Goal: Task Accomplishment & Management: Manage account settings

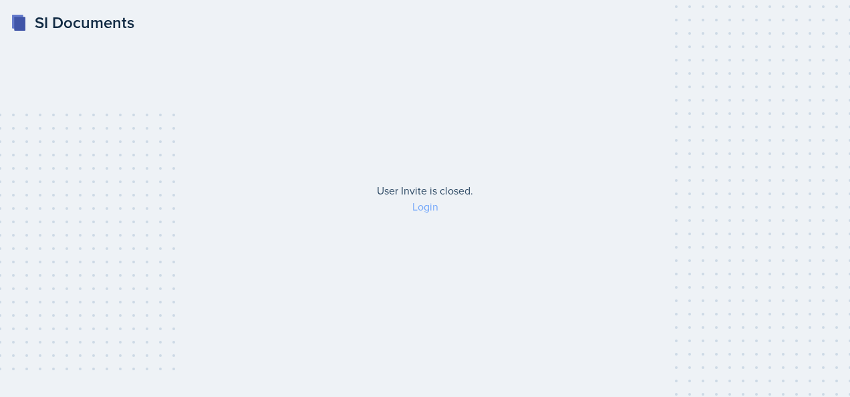
click at [431, 206] on link "Login" at bounding box center [425, 206] width 26 height 15
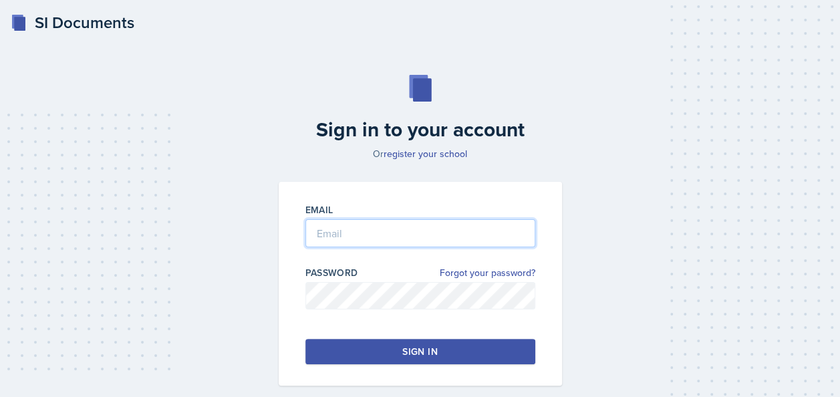
click at [431, 223] on input "email" at bounding box center [420, 233] width 230 height 28
type input "s572317@nwmissouri.edu"
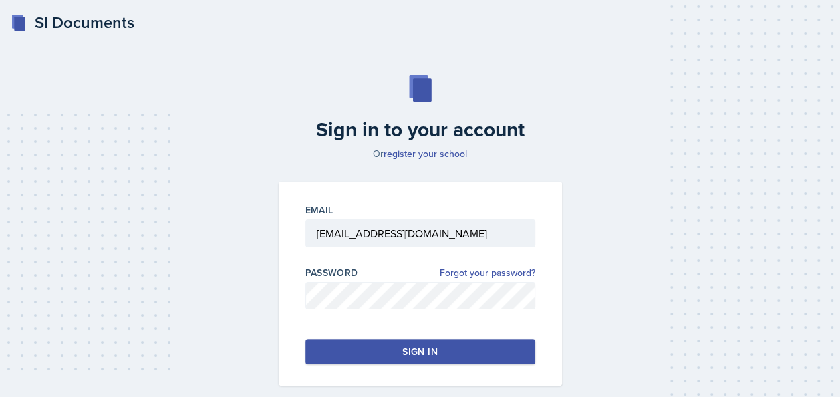
click at [374, 275] on div "Password Forgot your password?" at bounding box center [420, 272] width 230 height 13
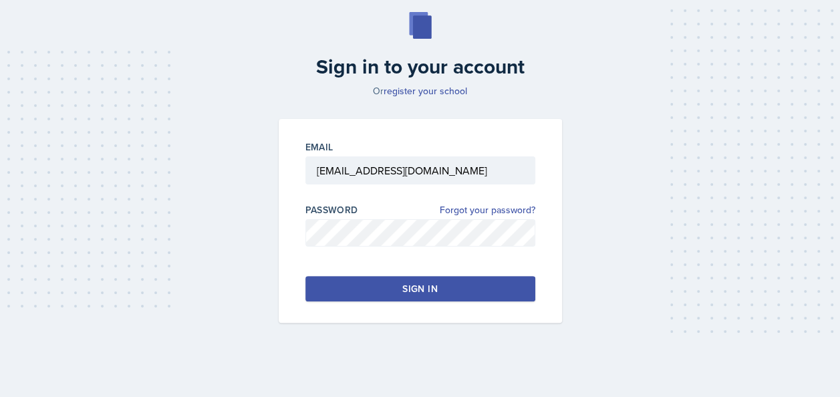
click at [401, 290] on button "Sign in" at bounding box center [420, 288] width 230 height 25
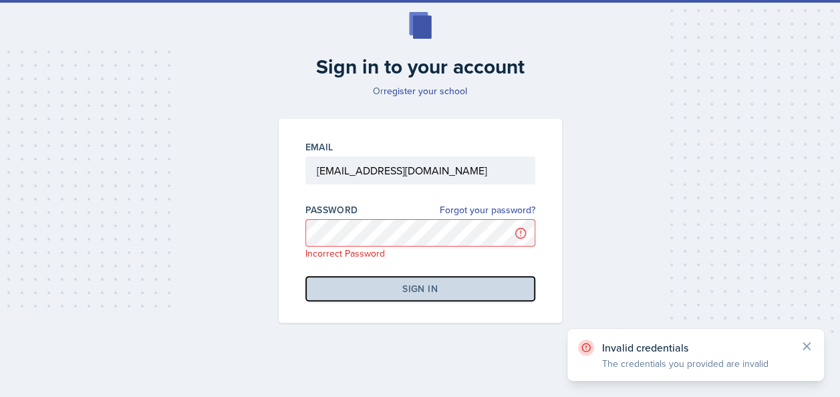
scroll to position [0, 0]
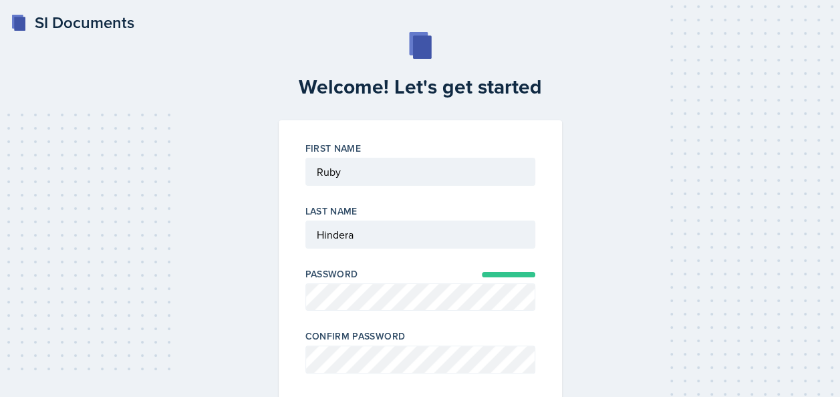
click at [549, 341] on div "First Name Last Name Password Confirm Password Sign in By continuing, you agree…" at bounding box center [419, 293] width 283 height 347
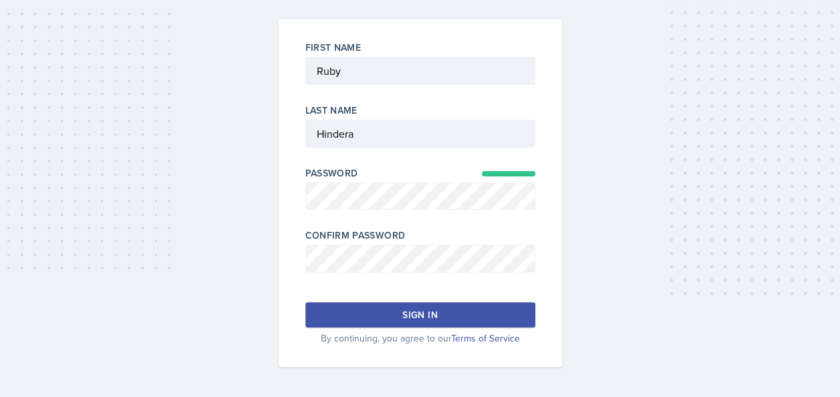
scroll to position [102, 0]
click at [421, 305] on button "Sign in" at bounding box center [420, 313] width 230 height 25
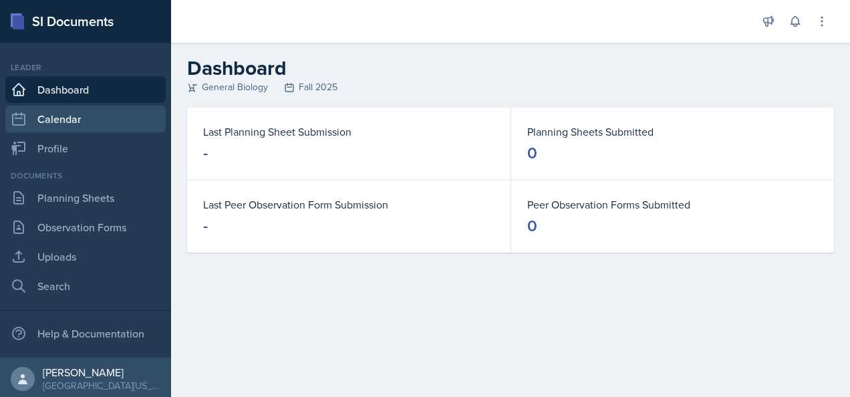
click at [36, 124] on link "Calendar" at bounding box center [85, 119] width 160 height 27
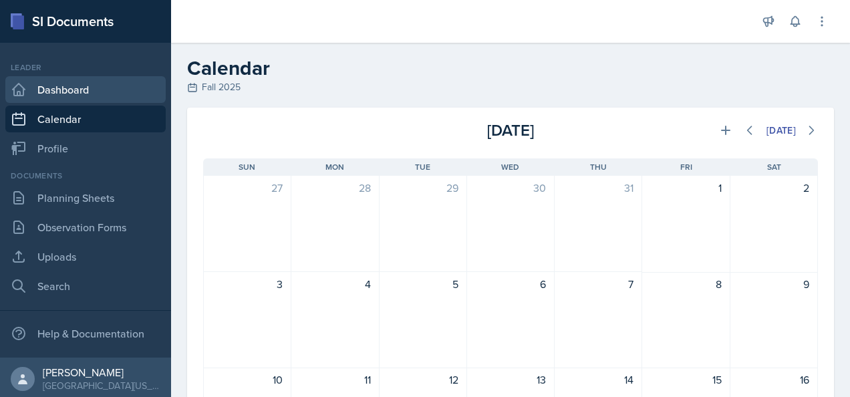
click at [55, 97] on link "Dashboard" at bounding box center [85, 89] width 160 height 27
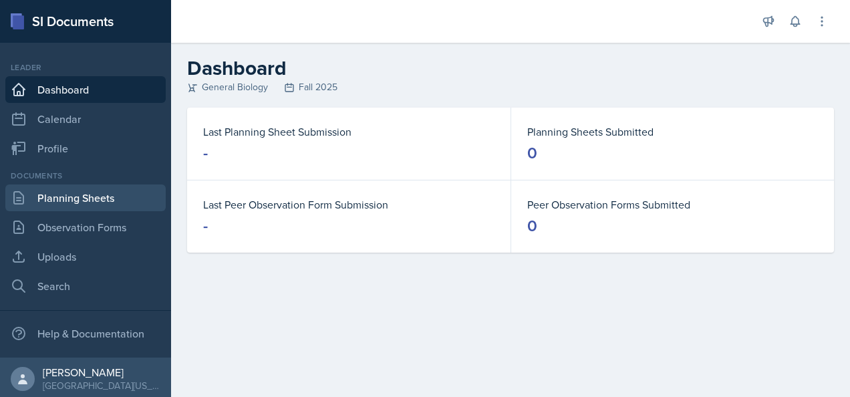
click at [83, 193] on link "Planning Sheets" at bounding box center [85, 197] width 160 height 27
